Goal: Entertainment & Leisure: Consume media (video, audio)

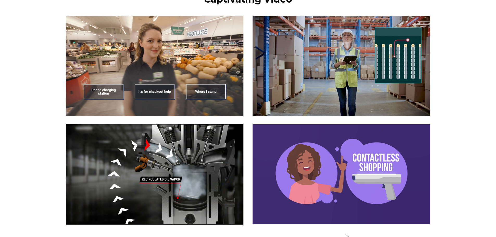
scroll to position [651, 0]
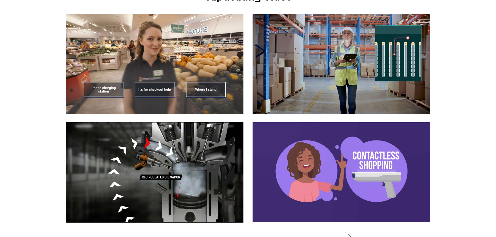
click at [102, 88] on img at bounding box center [155, 64] width 178 height 100
click at [159, 80] on img at bounding box center [155, 64] width 178 height 100
click at [157, 86] on img at bounding box center [155, 64] width 178 height 100
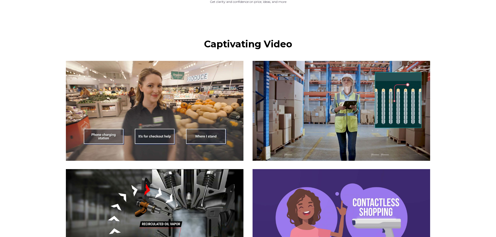
scroll to position [599, 0]
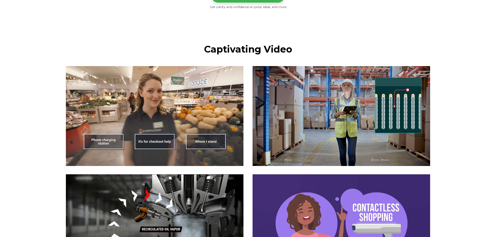
click at [208, 145] on img at bounding box center [155, 116] width 178 height 100
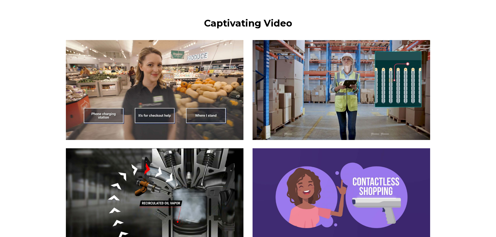
click at [344, 108] on img at bounding box center [342, 90] width 178 height 100
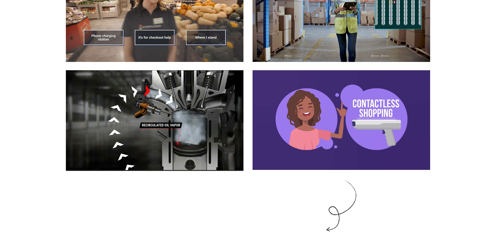
click at [193, 111] on img at bounding box center [155, 120] width 178 height 101
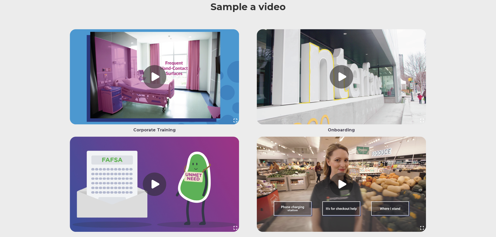
scroll to position [1328, 0]
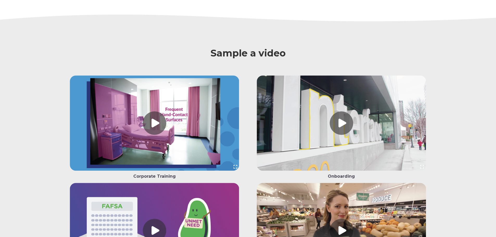
click at [154, 121] on link at bounding box center [155, 125] width 178 height 98
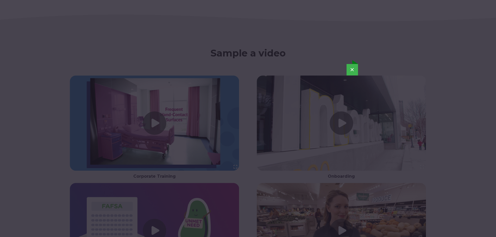
click at [354, 67] on button "×" at bounding box center [352, 69] width 11 height 11
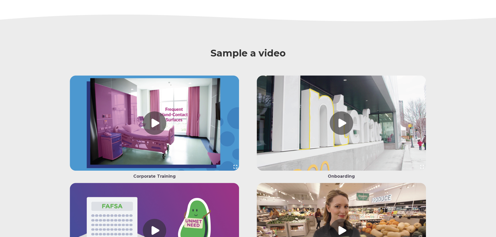
click at [336, 130] on link at bounding box center [342, 125] width 178 height 98
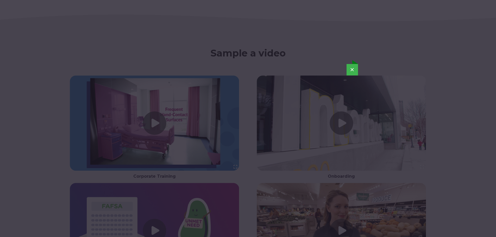
click at [352, 68] on button "×" at bounding box center [352, 69] width 11 height 11
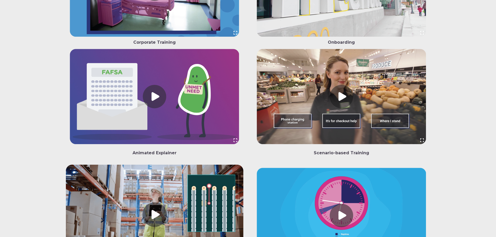
scroll to position [1485, 0]
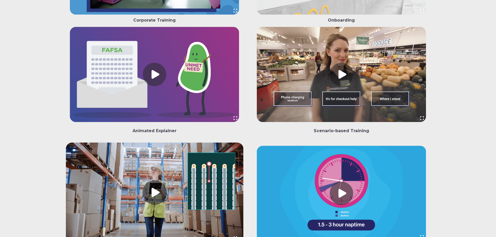
click at [344, 72] on link at bounding box center [342, 76] width 178 height 98
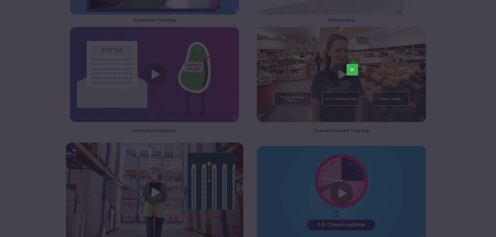
click at [354, 71] on button "×" at bounding box center [352, 69] width 11 height 11
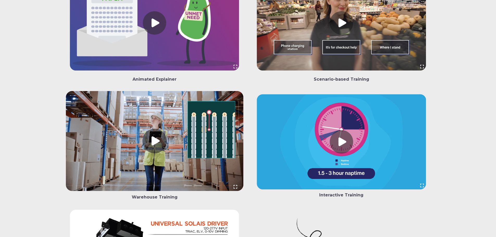
scroll to position [1537, 0]
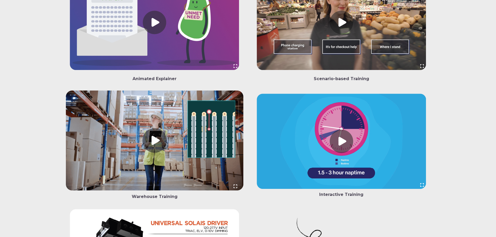
click at [155, 132] on link at bounding box center [155, 142] width 178 height 102
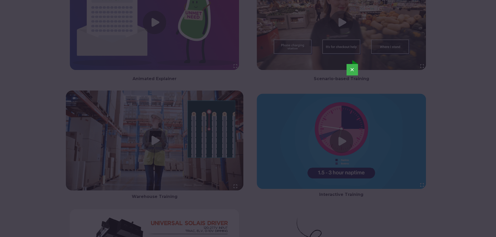
click at [354, 68] on button "×" at bounding box center [352, 69] width 11 height 11
